Goal: Information Seeking & Learning: Understand process/instructions

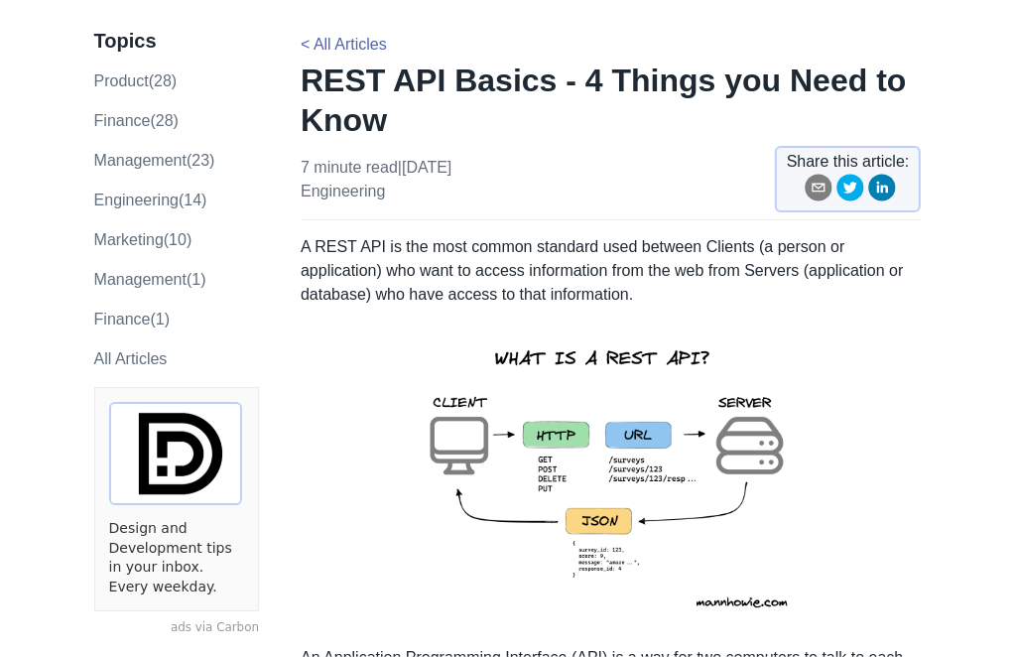
scroll to position [298, 0]
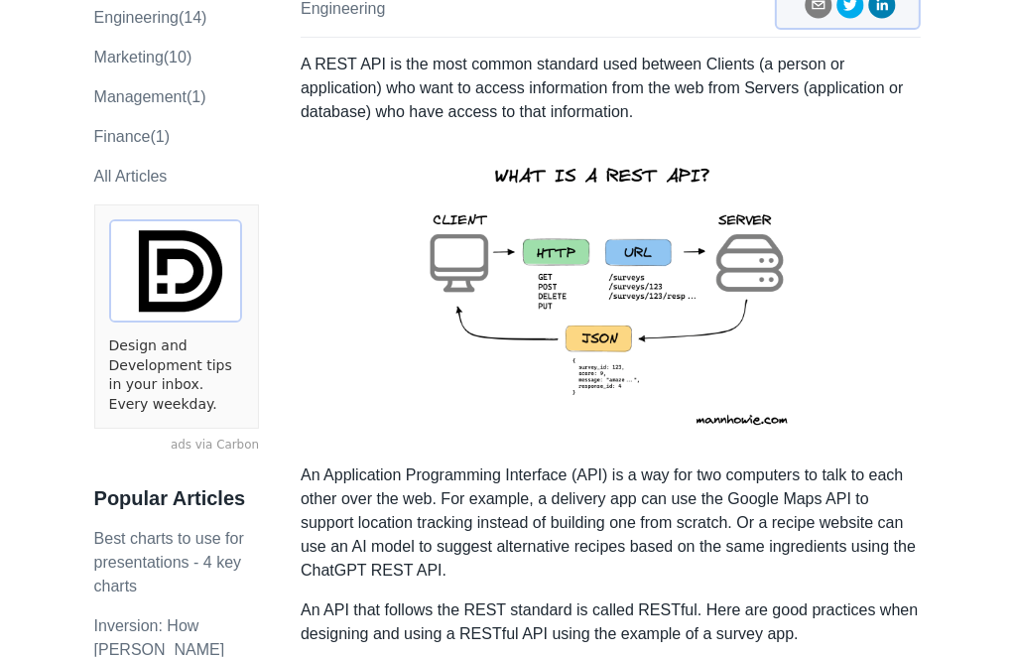
click at [628, 299] on img at bounding box center [611, 293] width 434 height 307
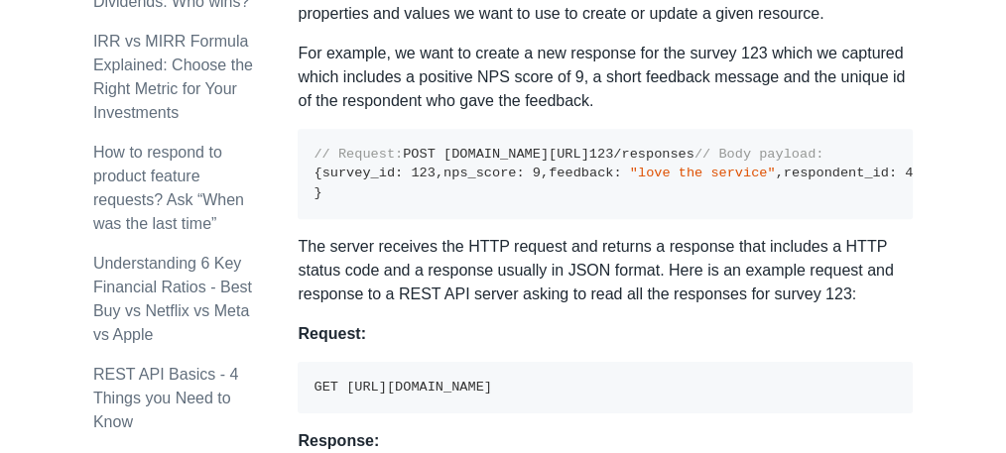
scroll to position [1421, 0]
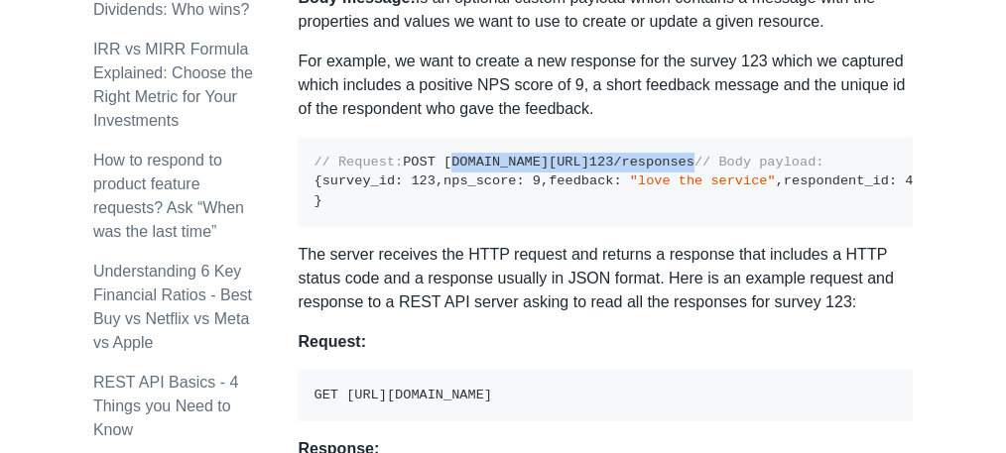
drag, startPoint x: 352, startPoint y: 182, endPoint x: 593, endPoint y: 177, distance: 241.1
click at [593, 177] on code "// Request: POST [DOMAIN_NAME][URL] 123 /responses // Body payload: { survey_id…" at bounding box center [616, 182] width 607 height 54
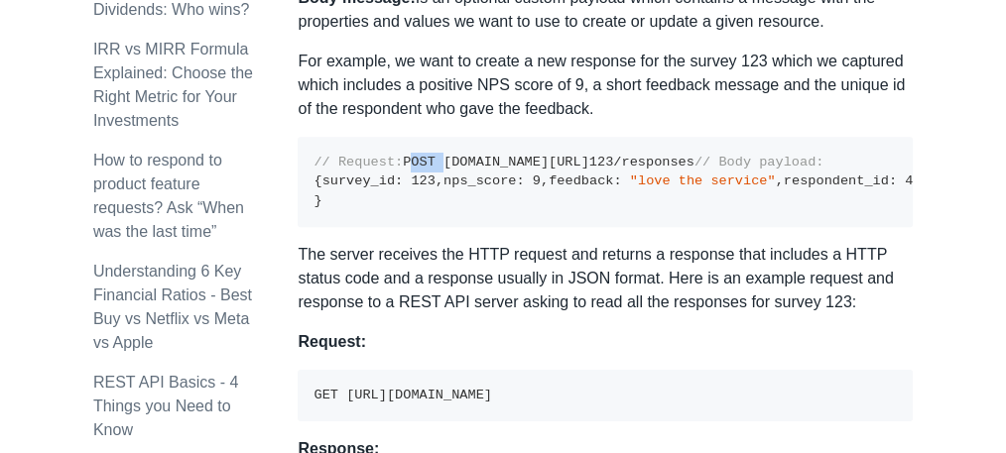
drag, startPoint x: 315, startPoint y: 181, endPoint x: 344, endPoint y: 182, distance: 28.8
click at [344, 182] on code "// Request: POST [DOMAIN_NAME][URL] 123 /responses // Body payload: { survey_id…" at bounding box center [616, 182] width 607 height 54
click at [384, 183] on pre "// Request: POST [DOMAIN_NAME][URL] 123 /responses // Body payload: { survey_id…" at bounding box center [605, 182] width 615 height 90
click at [279, 229] on div "Topics product (28) finance (28) management (23) engineering (14) marketing (10…" at bounding box center [195, 348] width 205 height 3251
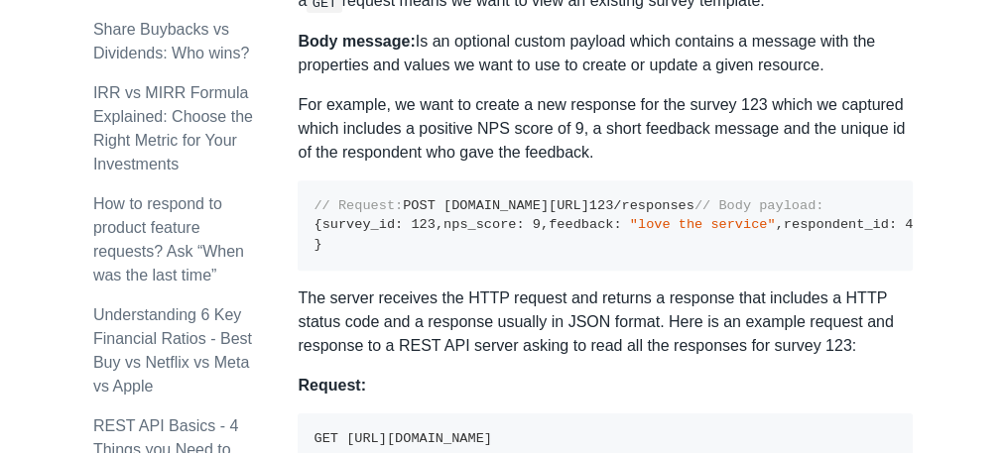
scroll to position [1355, 0]
